Goal: Information Seeking & Learning: Learn about a topic

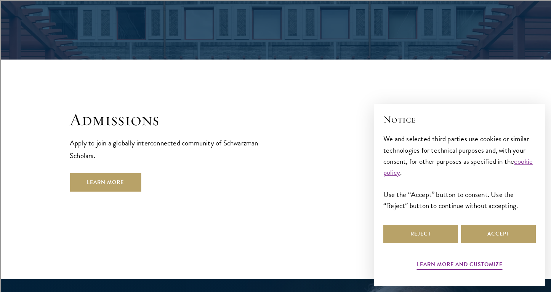
scroll to position [1223, 0]
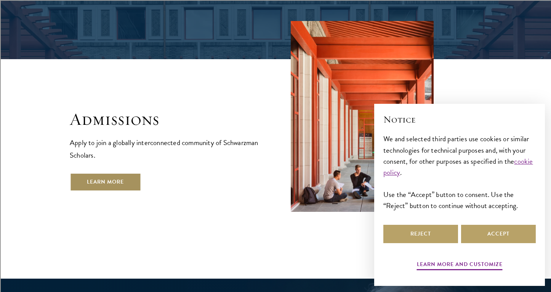
click at [110, 173] on link "Learn More" at bounding box center [105, 182] width 71 height 18
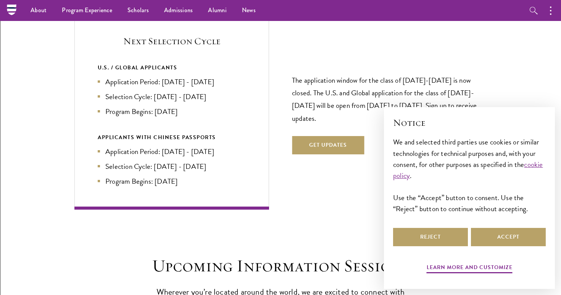
scroll to position [1643, 0]
click at [447, 100] on p "The application window for the class of 2026-2027 is now closed. The U.S. and G…" at bounding box center [389, 99] width 195 height 50
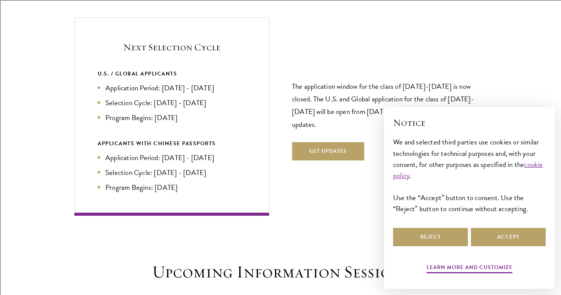
scroll to position [1640, 0]
